Goal: Information Seeking & Learning: Learn about a topic

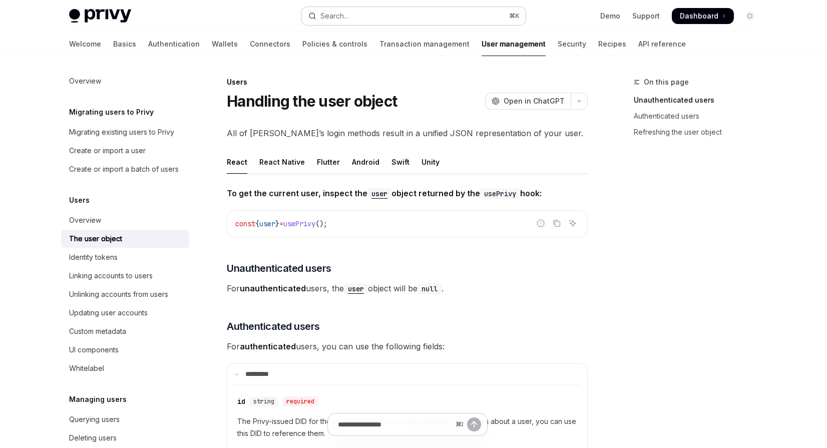
click at [360, 19] on button "Search... ⌘ K" at bounding box center [413, 16] width 224 height 18
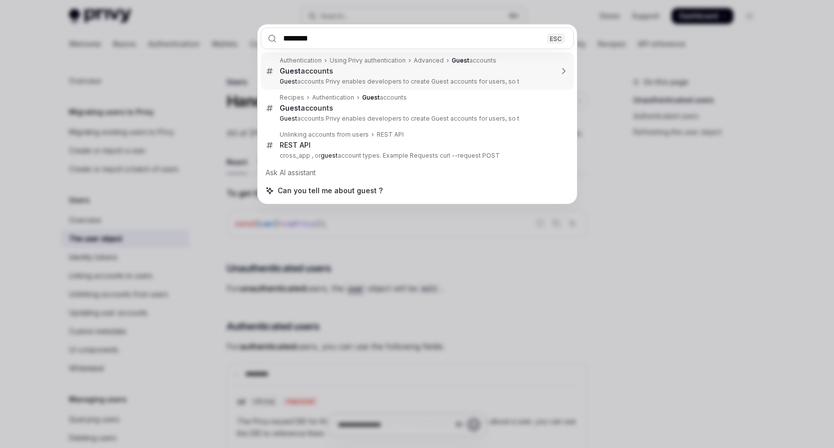
type input "*********"
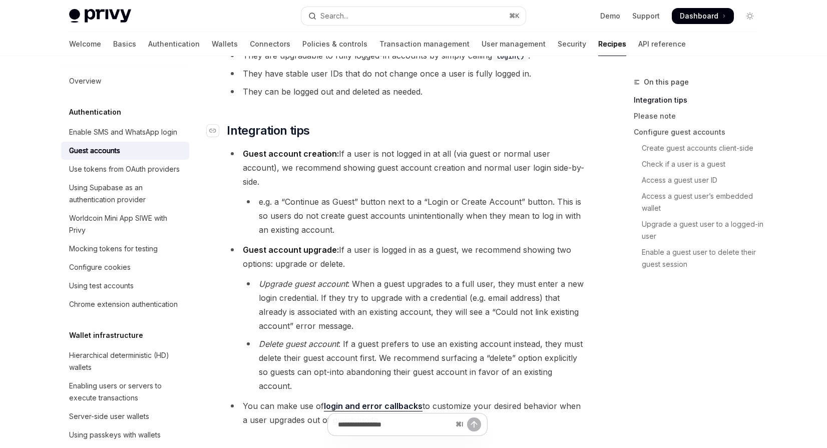
scroll to position [224, 0]
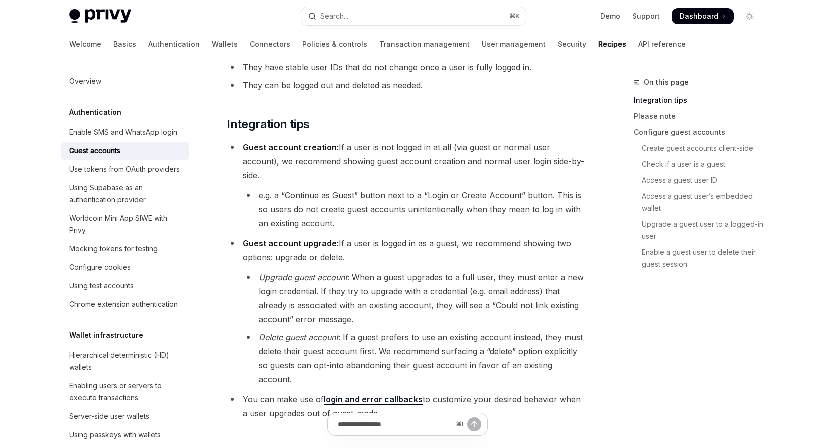
click at [310, 188] on li "e.g. a “Continue as Guest” button next to a “Login or Create Account” button. T…" at bounding box center [415, 209] width 345 height 42
click at [314, 188] on li "e.g. a “Continue as Guest” button next to a “Login or Create Account” button. T…" at bounding box center [415, 209] width 345 height 42
click at [450, 188] on li "e.g. a “Continue as Guest” button next to a “Login or Create Account” button. T…" at bounding box center [415, 209] width 345 height 42
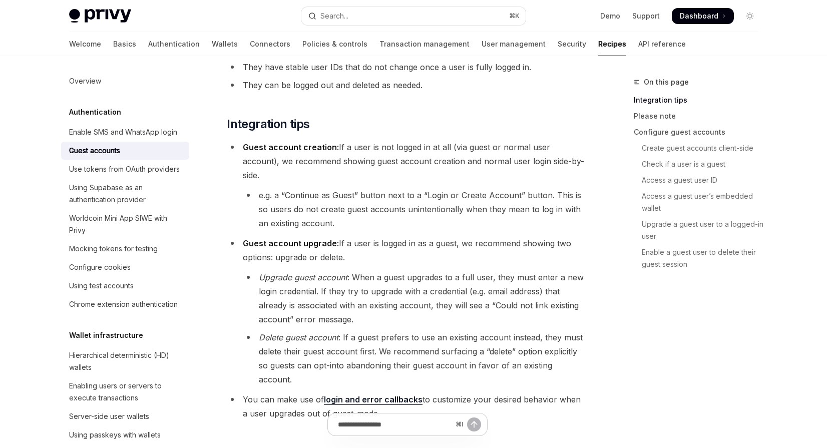
click at [427, 188] on li "e.g. a “Continue as Guest” button next to a “Login or Create Account” button. T…" at bounding box center [415, 209] width 345 height 42
click at [399, 188] on li "e.g. a “Continue as Guest” button next to a “Login or Create Account” button. T…" at bounding box center [415, 209] width 345 height 42
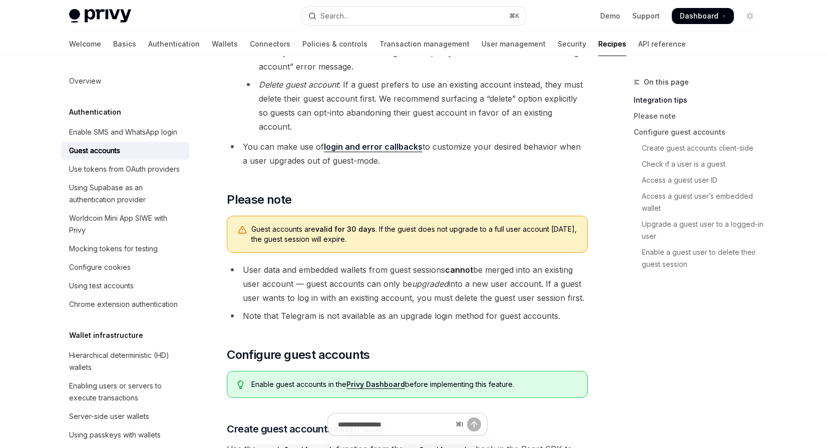
scroll to position [529, 0]
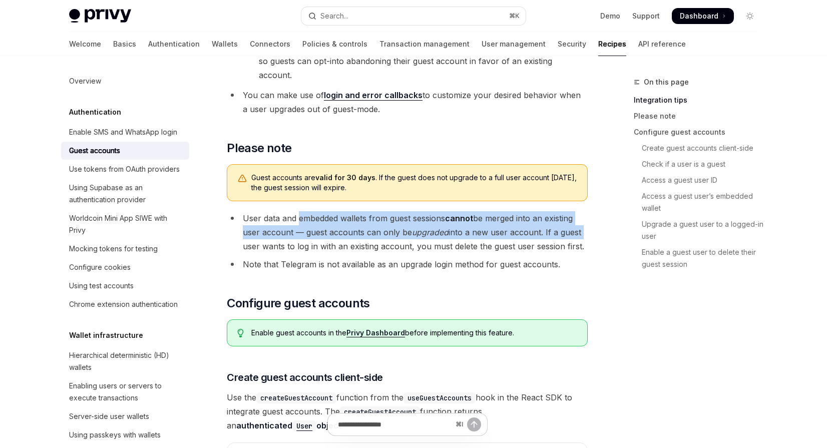
drag, startPoint x: 300, startPoint y: 189, endPoint x: 596, endPoint y: 209, distance: 296.5
click at [531, 211] on li "User data and embedded wallets from guest sessions cannot be merged into an exi…" at bounding box center [407, 232] width 361 height 42
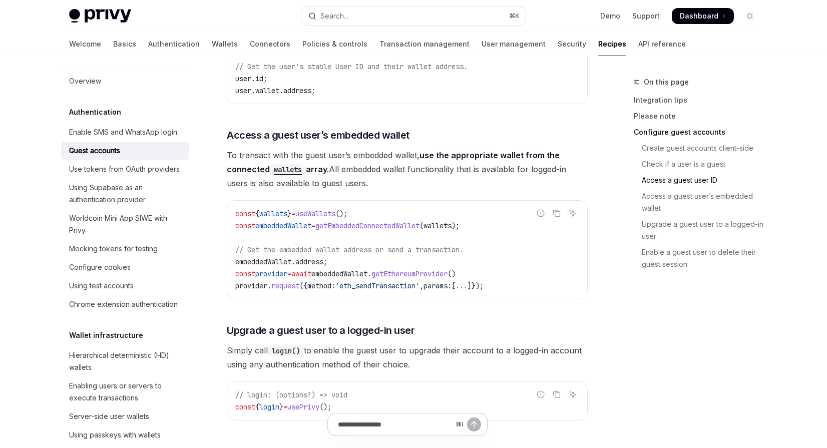
scroll to position [1489, 0]
